Goal: Information Seeking & Learning: Learn about a topic

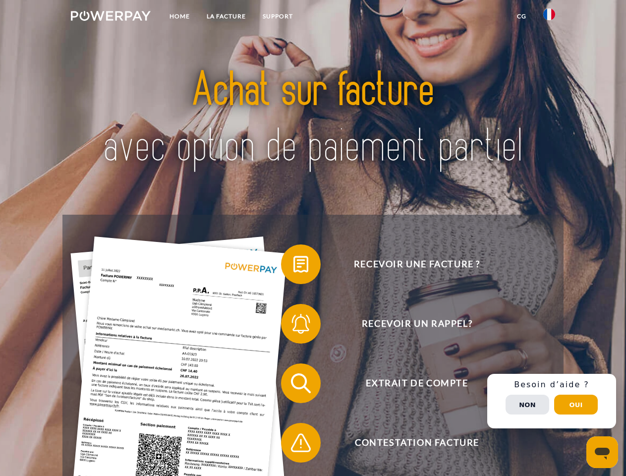
click at [110, 17] on img at bounding box center [111, 16] width 80 height 10
click at [549, 17] on img at bounding box center [549, 14] width 12 height 12
click at [521, 16] on link "CG" at bounding box center [521, 16] width 26 height 18
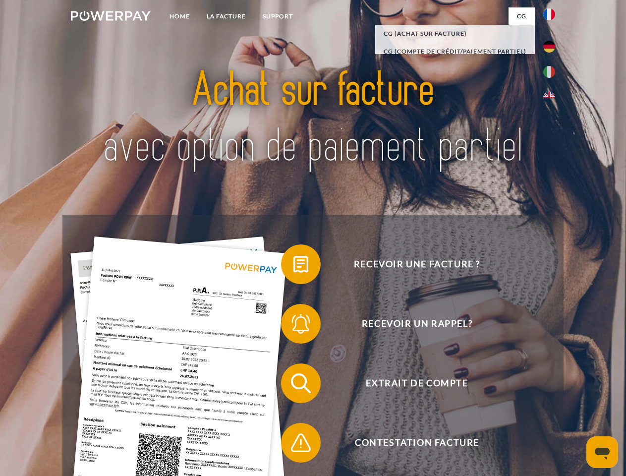
click at [293, 266] on span at bounding box center [286, 264] width 50 height 50
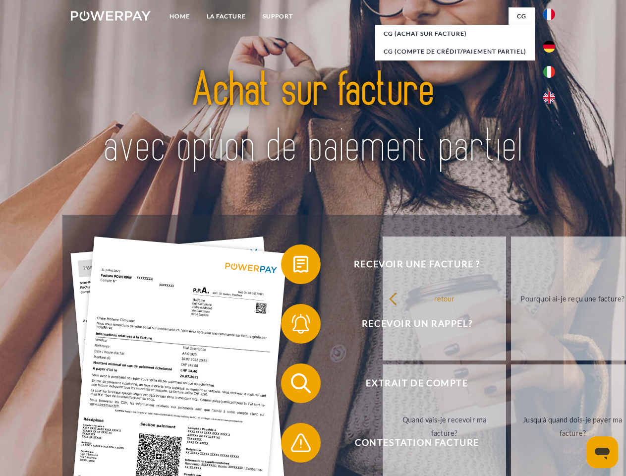
click at [293, 325] on span at bounding box center [286, 324] width 50 height 50
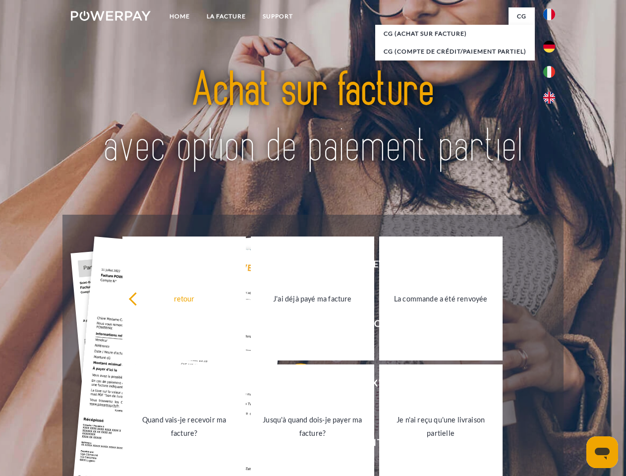
click at [293, 385] on link "Jusqu'à quand dois-je payer ma facture?" at bounding box center [312, 426] width 123 height 124
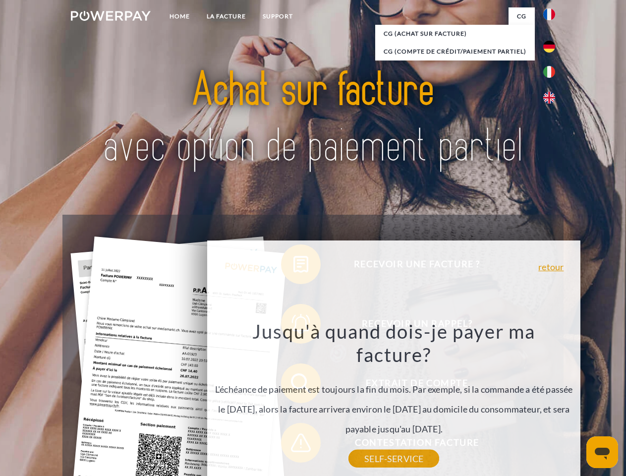
click at [293, 444] on div "Recevoir une facture ? Recevoir un rappel? Extrait de compte retour" at bounding box center [312, 412] width 500 height 396
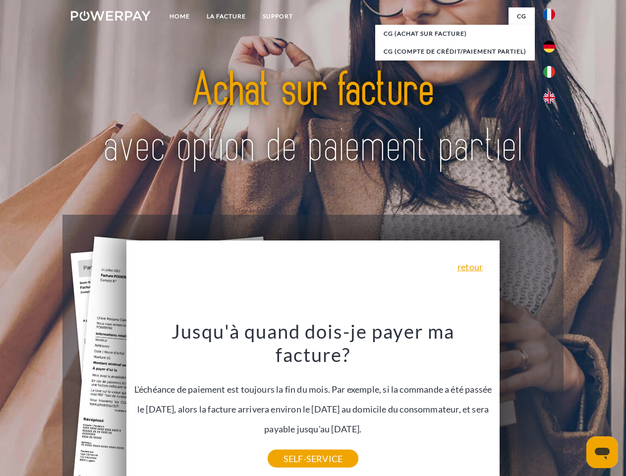
click at [551, 401] on div "Recevoir une facture ? Recevoir un rappel? Extrait de compte retour" at bounding box center [312, 412] width 500 height 396
click at [527, 403] on span "Extrait de compte" at bounding box center [416, 383] width 243 height 40
click at [576, 404] on header "Home LA FACTURE Support" at bounding box center [313, 342] width 626 height 684
